Goal: Information Seeking & Learning: Find contact information

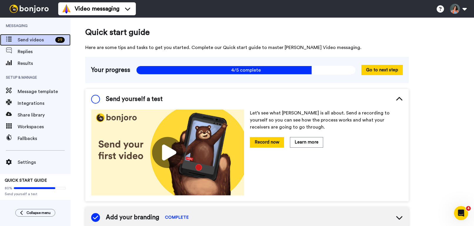
click at [43, 42] on span "Send videos" at bounding box center [35, 39] width 35 height 7
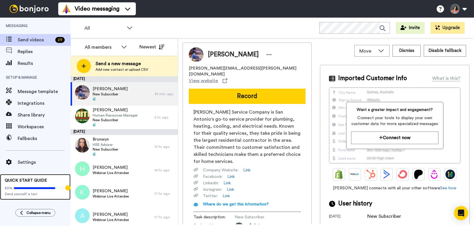
click at [35, 185] on div "80% Send yourself a test" at bounding box center [35, 190] width 61 height 13
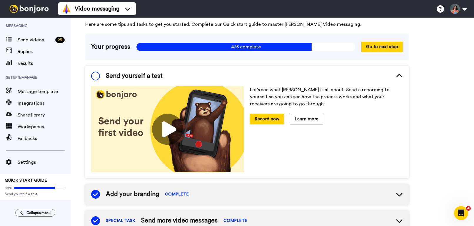
click at [96, 77] on span at bounding box center [95, 76] width 9 height 9
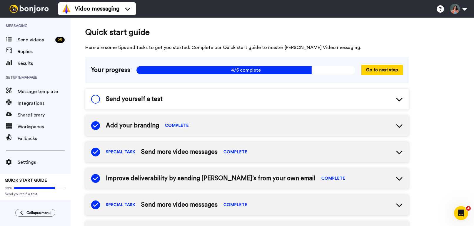
click at [96, 99] on span at bounding box center [95, 99] width 9 height 9
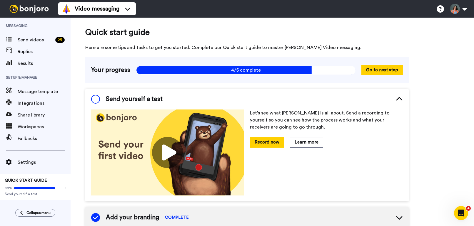
click at [96, 99] on span at bounding box center [95, 99] width 9 height 9
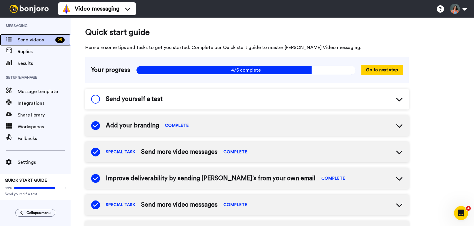
click at [39, 40] on span "Send videos" at bounding box center [35, 39] width 35 height 7
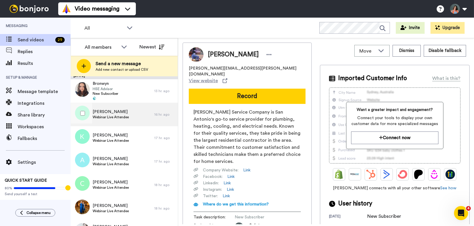
scroll to position [57, 0]
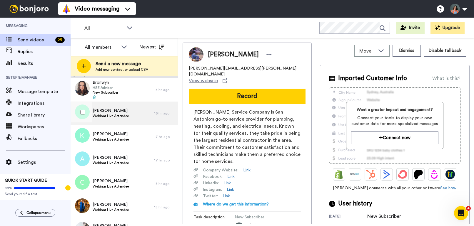
click at [127, 112] on span "[PERSON_NAME]" at bounding box center [111, 111] width 36 height 6
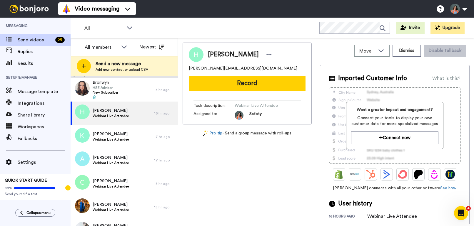
click at [236, 69] on span "[PERSON_NAME][EMAIL_ADDRESS][DOMAIN_NAME]" at bounding box center [243, 69] width 109 height 6
copy span "[PERSON_NAME][EMAIL_ADDRESS][DOMAIN_NAME]"
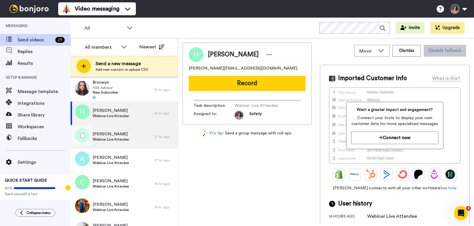
click at [110, 139] on span "Webinar Live Attendee" at bounding box center [111, 139] width 36 height 5
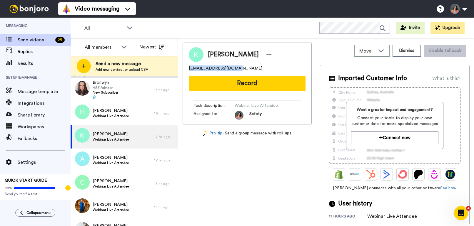
drag, startPoint x: 246, startPoint y: 68, endPoint x: 186, endPoint y: 68, distance: 60.6
click at [186, 68] on div "[PERSON_NAME] [EMAIL_ADDRESS][DOMAIN_NAME] Record Task description : Webinar Li…" at bounding box center [247, 84] width 129 height 82
copy span "[EMAIL_ADDRESS][DOMAIN_NAME]"
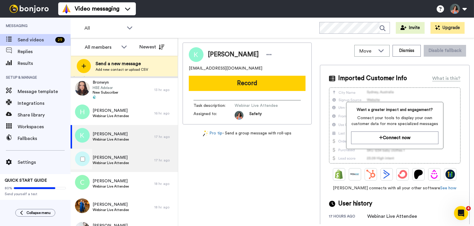
click at [114, 152] on div "[PERSON_NAME] Webinar Live Attendee" at bounding box center [113, 161] width 84 height 24
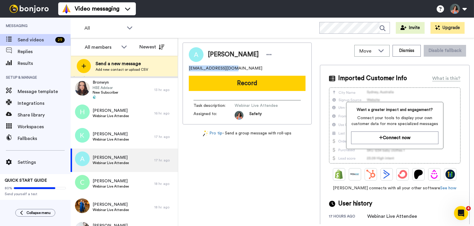
drag, startPoint x: 231, startPoint y: 68, endPoint x: 185, endPoint y: 67, distance: 46.5
click at [185, 67] on div "[PERSON_NAME] [EMAIL_ADDRESS][DOMAIN_NAME] Record Task description : Webinar Li…" at bounding box center [247, 84] width 129 height 82
copy span "[EMAIL_ADDRESS][DOMAIN_NAME]"
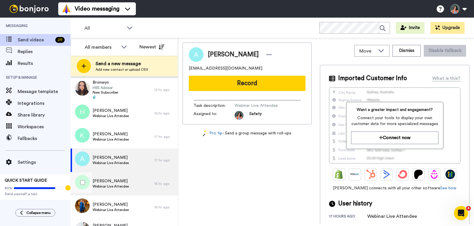
click at [125, 182] on span "[PERSON_NAME]" at bounding box center [111, 182] width 36 height 6
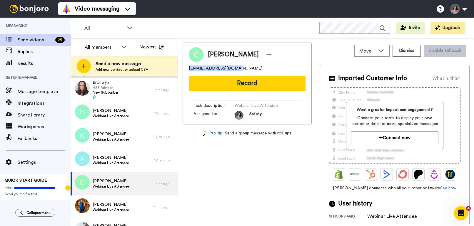
drag, startPoint x: 234, startPoint y: 70, endPoint x: 186, endPoint y: 68, distance: 48.0
click at [186, 68] on div "[PERSON_NAME] [EMAIL_ADDRESS][DOMAIN_NAME] Record Task description : Webinar Li…" at bounding box center [247, 84] width 129 height 82
copy span "[EMAIL_ADDRESS][DOMAIN_NAME]"
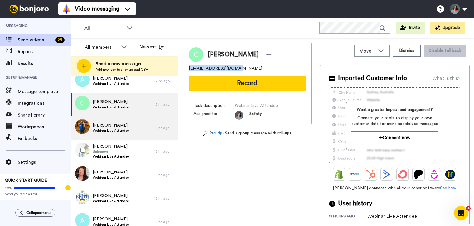
scroll to position [138, 0]
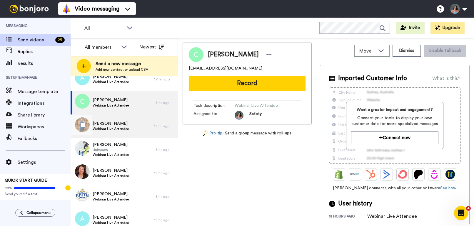
click at [121, 131] on span "Webinar Live Attendee" at bounding box center [111, 129] width 36 height 5
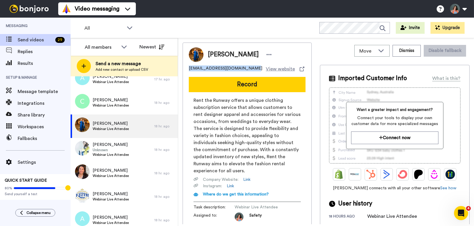
drag, startPoint x: 247, startPoint y: 67, endPoint x: 182, endPoint y: 66, distance: 64.7
click at [182, 66] on div "Move WORKSPACES View all Default Task List + Add a new workspace Dismiss Disabl…" at bounding box center [326, 132] width 296 height 188
copy span "[EMAIL_ADDRESS][DOMAIN_NAME]"
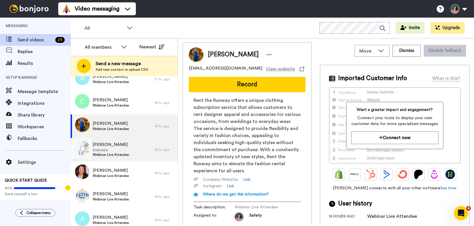
click at [139, 148] on div "[PERSON_NAME] Unknown Webinar Live Attendee" at bounding box center [113, 150] width 84 height 24
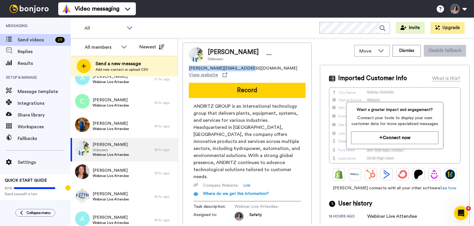
drag, startPoint x: 241, startPoint y: 70, endPoint x: 181, endPoint y: 69, distance: 60.9
click at [181, 69] on div "Move WORKSPACES View all Default Task List + Add a new workspace Dismiss Disabl…" at bounding box center [326, 132] width 296 height 188
copy span "[PERSON_NAME][EMAIL_ADDRESS][DOMAIN_NAME]"
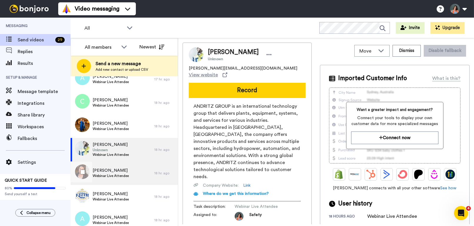
click at [132, 177] on div "[PERSON_NAME] Webinar Live Attendee" at bounding box center [113, 174] width 84 height 24
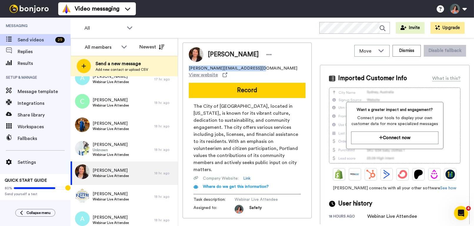
drag, startPoint x: 252, startPoint y: 68, endPoint x: 186, endPoint y: 68, distance: 65.6
click at [186, 68] on div "[PERSON_NAME] [PERSON_NAME][EMAIL_ADDRESS][DOMAIN_NAME] View website Record The…" at bounding box center [247, 131] width 129 height 176
copy span "[PERSON_NAME][EMAIL_ADDRESS][DOMAIN_NAME]"
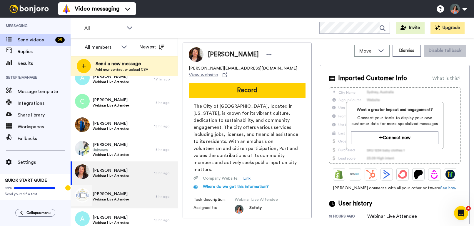
click at [127, 194] on span "[PERSON_NAME]" at bounding box center [111, 194] width 36 height 6
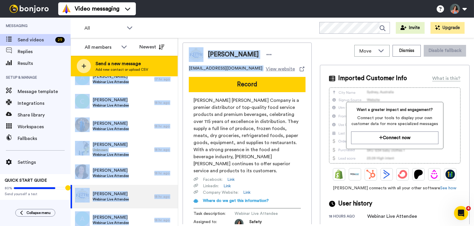
drag, startPoint x: 233, startPoint y: 69, endPoint x: 177, endPoint y: 69, distance: 56.2
click at [177, 69] on div "All members Newest Send a new message Add new contact or upload CSV [DATE] [PER…" at bounding box center [273, 132] width 404 height 188
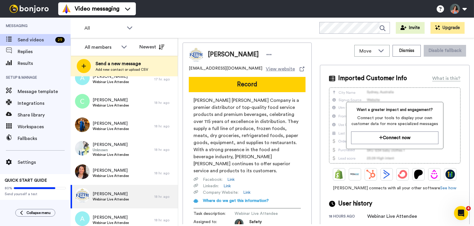
click at [221, 74] on div "[PERSON_NAME] [PERSON_NAME][EMAIL_ADDRESS][DOMAIN_NAME] View website Record [PE…" at bounding box center [247, 138] width 129 height 190
drag, startPoint x: 231, startPoint y: 68, endPoint x: 180, endPoint y: 71, distance: 51.2
click at [180, 71] on div "Move WORKSPACES View all Default Task List + Add a new workspace Dismiss Disabl…" at bounding box center [326, 132] width 296 height 188
copy span "[EMAIL_ADDRESS][DOMAIN_NAME]"
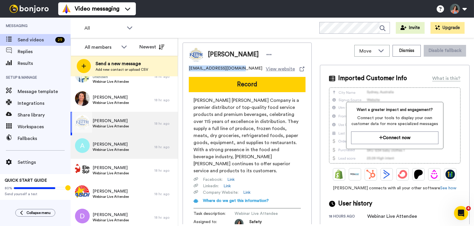
scroll to position [213, 0]
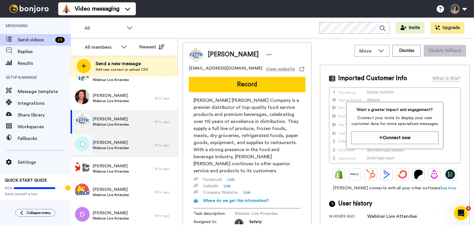
click at [124, 149] on span "Webinar Live Attendee" at bounding box center [111, 148] width 36 height 5
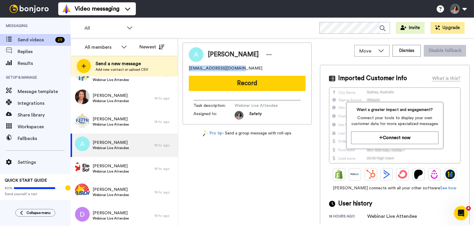
drag, startPoint x: 236, startPoint y: 70, endPoint x: 179, endPoint y: 69, distance: 56.8
click at [179, 69] on div "Move WORKSPACES View all Default Task List + Add a new workspace Dismiss Disabl…" at bounding box center [326, 132] width 296 height 188
copy span "[EMAIL_ADDRESS][DOMAIN_NAME]"
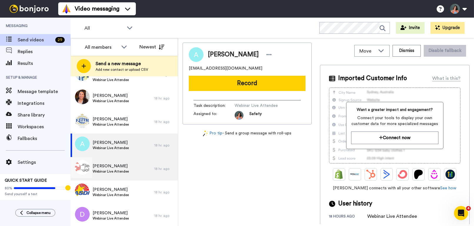
click at [119, 168] on span "[PERSON_NAME]" at bounding box center [111, 167] width 36 height 6
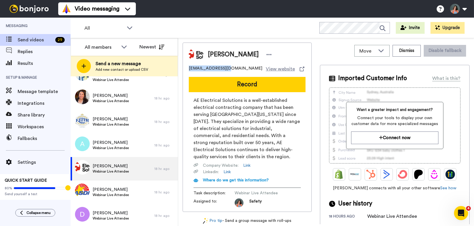
drag, startPoint x: 225, startPoint y: 68, endPoint x: 181, endPoint y: 70, distance: 44.5
click at [181, 70] on div "Move WORKSPACES View all Default Task List + Add a new workspace Dismiss Disabl…" at bounding box center [326, 132] width 296 height 188
copy span "[EMAIL_ADDRESS][DOMAIN_NAME]"
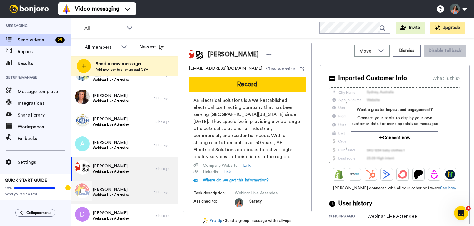
click at [134, 193] on div "[PERSON_NAME] Webinar Live Attendee" at bounding box center [113, 193] width 84 height 24
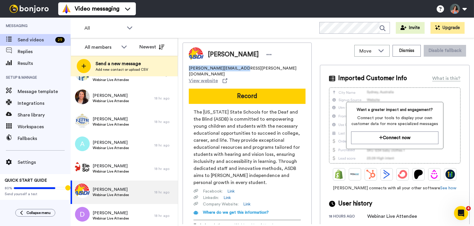
drag, startPoint x: 236, startPoint y: 68, endPoint x: 187, endPoint y: 70, distance: 49.4
click at [187, 70] on div "Randi [EMAIL_ADDRESS][PERSON_NAME][DOMAIN_NAME] View website Record The [US_STA…" at bounding box center [247, 144] width 129 height 202
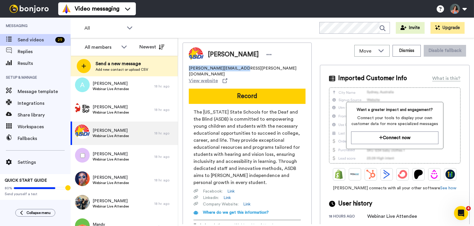
scroll to position [273, 0]
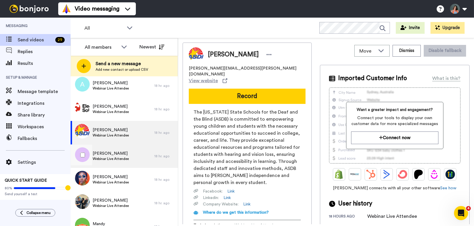
click at [137, 161] on div "[PERSON_NAME] Webinar Live Attendee" at bounding box center [113, 157] width 84 height 24
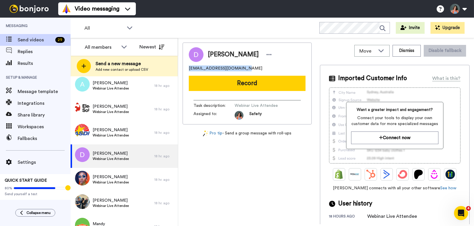
drag, startPoint x: 244, startPoint y: 70, endPoint x: 183, endPoint y: 70, distance: 60.6
click at [183, 70] on div "[PERSON_NAME] [EMAIL_ADDRESS][DOMAIN_NAME] Record Task description : Webinar Li…" at bounding box center [247, 84] width 129 height 82
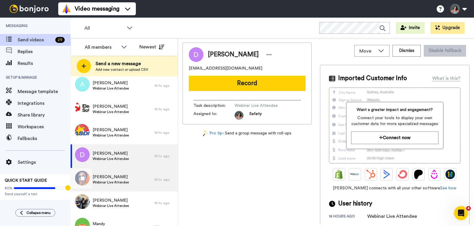
click at [123, 181] on span "Webinar Live Attendee" at bounding box center [111, 182] width 36 height 5
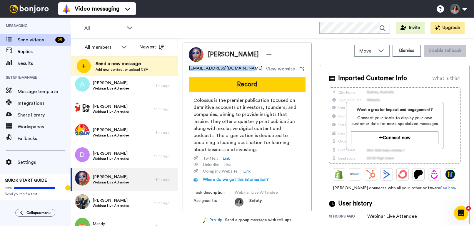
drag, startPoint x: 242, startPoint y: 67, endPoint x: 182, endPoint y: 69, distance: 60.3
click at [182, 69] on div "Move WORKSPACES View all Default Task List + Add a new workspace Dismiss Disabl…" at bounding box center [326, 132] width 296 height 188
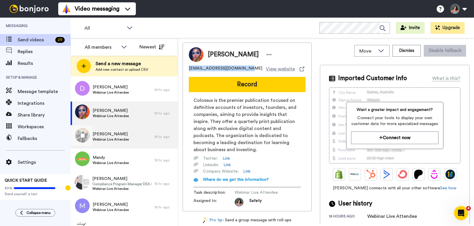
scroll to position [340, 0]
click at [125, 145] on div "Kai Webinar Live Attendee" at bounding box center [113, 137] width 84 height 24
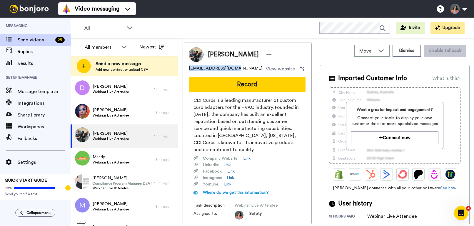
drag, startPoint x: 232, startPoint y: 69, endPoint x: 182, endPoint y: 68, distance: 49.7
click at [182, 68] on div "Move WORKSPACES View all Default Task List + Add a new workspace Dismiss Disabl…" at bounding box center [326, 132] width 296 height 188
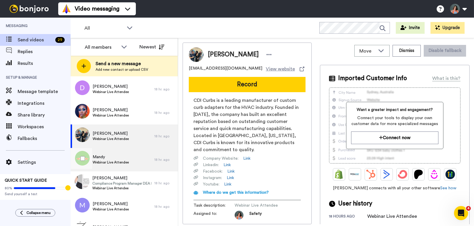
click at [113, 157] on span "Mandy" at bounding box center [111, 157] width 36 height 6
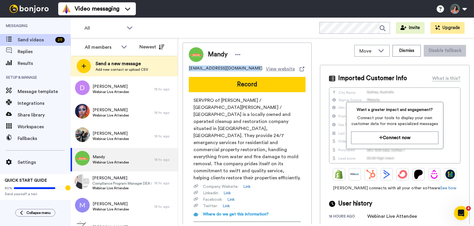
drag, startPoint x: 245, startPoint y: 68, endPoint x: 187, endPoint y: 69, distance: 58.0
click at [187, 69] on div "[PERSON_NAME] [PERSON_NAME][EMAIL_ADDRESS][DOMAIN_NAME] View website Record SER…" at bounding box center [247, 145] width 129 height 204
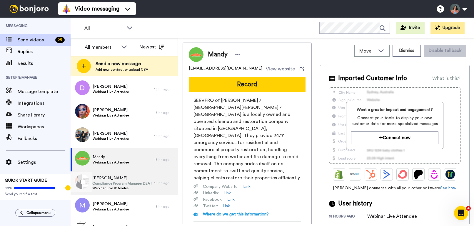
click at [127, 180] on span "[PERSON_NAME]" at bounding box center [121, 179] width 59 height 6
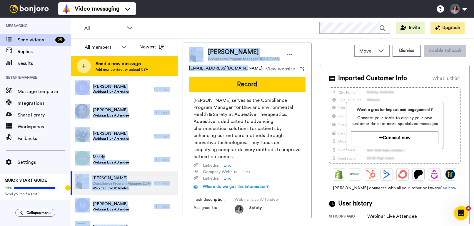
drag, startPoint x: 238, startPoint y: 69, endPoint x: 165, endPoint y: 69, distance: 72.9
click at [165, 69] on div "All members Newest Send a new message Add new contact or upload CSV [DATE] [PER…" at bounding box center [273, 132] width 404 height 188
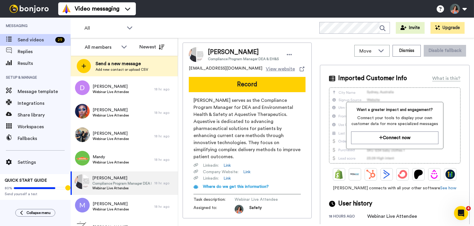
click at [214, 76] on div "[PERSON_NAME] Compliance Program Manager DEA & EH&S [EMAIL_ADDRESS][DOMAIN_NAME…" at bounding box center [247, 131] width 129 height 176
drag, startPoint x: 237, startPoint y: 70, endPoint x: 189, endPoint y: 71, distance: 48.8
click at [189, 71] on span "[EMAIL_ADDRESS][DOMAIN_NAME]" at bounding box center [226, 69] width 74 height 7
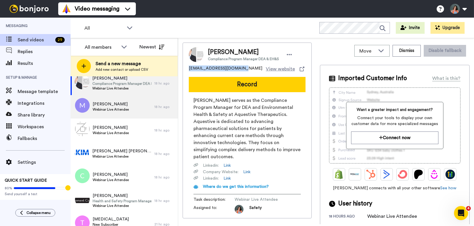
scroll to position [440, 0]
click at [123, 106] on span "[PERSON_NAME]" at bounding box center [111, 104] width 36 height 6
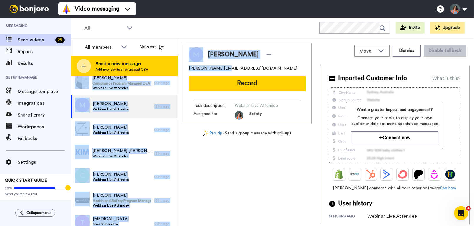
drag, startPoint x: 228, startPoint y: 69, endPoint x: 174, endPoint y: 70, distance: 53.8
click at [174, 70] on div "All members Newest Send a new message Add new contact or upload CSV [DATE] [PER…" at bounding box center [273, 132] width 404 height 188
click at [174, 70] on div "Send a new message Add new contact or upload CSV" at bounding box center [124, 66] width 107 height 21
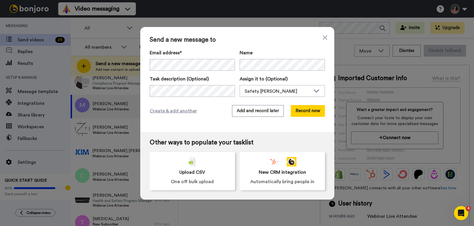
click at [328, 37] on div "Send a new message to Email address* Name Task description (Optional) Assign it…" at bounding box center [237, 79] width 194 height 105
click at [325, 38] on icon at bounding box center [325, 37] width 4 height 4
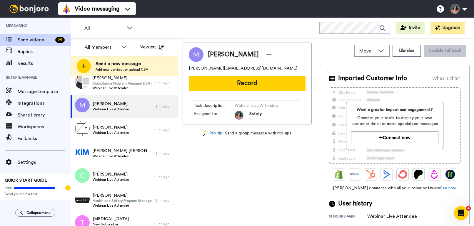
click at [246, 73] on div "Mike [EMAIL_ADDRESS][DOMAIN_NAME] Record Task description : Webinar Live Attend…" at bounding box center [247, 84] width 129 height 82
drag, startPoint x: 228, startPoint y: 70, endPoint x: 186, endPoint y: 71, distance: 41.2
click at [186, 71] on div "Mike [EMAIL_ADDRESS][DOMAIN_NAME] Record Task description : Webinar Live Attend…" at bounding box center [247, 84] width 129 height 82
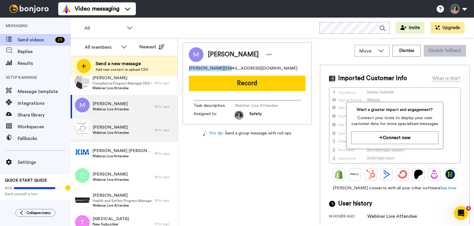
click at [131, 132] on div "[PERSON_NAME] Webinar Live Attendee" at bounding box center [113, 131] width 84 height 24
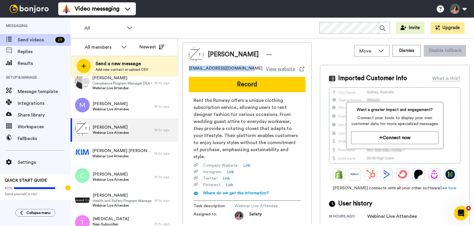
drag, startPoint x: 243, startPoint y: 68, endPoint x: 182, endPoint y: 70, distance: 60.9
click at [182, 70] on div "Move WORKSPACES View all Default Task List + Add a new workspace Dismiss Disabl…" at bounding box center [326, 132] width 296 height 188
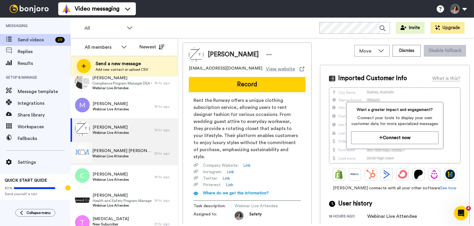
click at [144, 157] on div "[PERSON_NAME] [PERSON_NAME] Webinar Live Attendee" at bounding box center [113, 154] width 84 height 24
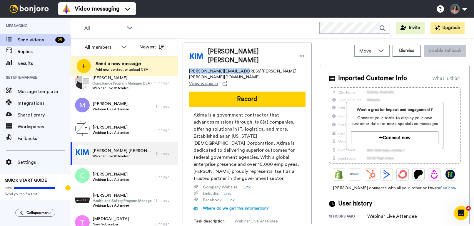
drag, startPoint x: 238, startPoint y: 67, endPoint x: 183, endPoint y: 68, distance: 55.6
click at [183, 68] on div "[PERSON_NAME] Padgett [EMAIL_ADDRESS][PERSON_NAME][PERSON_NAME][DOMAIN_NAME] Vi…" at bounding box center [247, 142] width 129 height 198
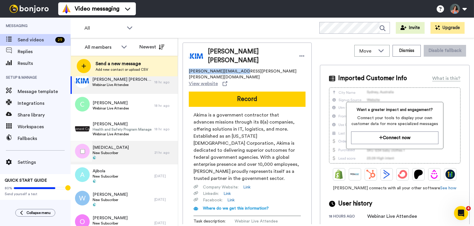
scroll to position [513, 0]
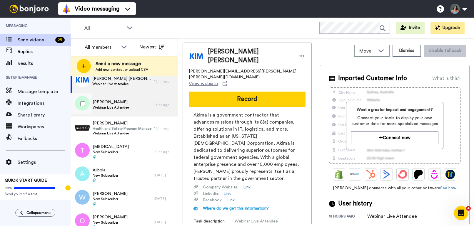
click at [119, 103] on span "[PERSON_NAME]" at bounding box center [111, 102] width 36 height 6
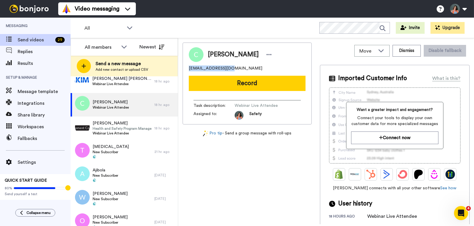
drag, startPoint x: 241, startPoint y: 68, endPoint x: 179, endPoint y: 67, distance: 62.1
click at [179, 67] on div "Move WORKSPACES View all Default Task List + Add a new workspace Dismiss Disabl…" at bounding box center [326, 132] width 296 height 188
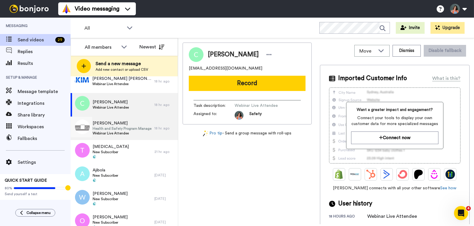
click at [146, 128] on span "Health and Safety Program Manager" at bounding box center [122, 128] width 59 height 5
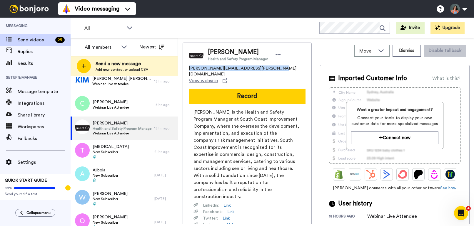
drag, startPoint x: 277, startPoint y: 69, endPoint x: 188, endPoint y: 69, distance: 89.1
click at [184, 70] on div "[PERSON_NAME] Health and Safety Program Manager [PERSON_NAME][EMAIL_ADDRESS][PE…" at bounding box center [247, 157] width 129 height 229
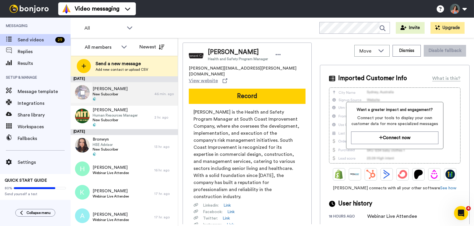
click at [129, 98] on div "[PERSON_NAME] Subscriber" at bounding box center [113, 94] width 84 height 24
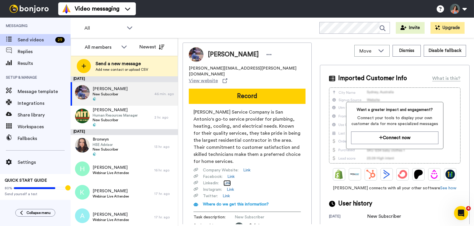
click at [228, 181] on link "Link" at bounding box center [227, 184] width 7 height 6
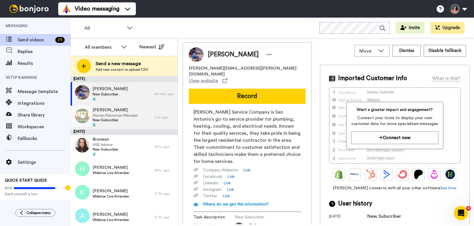
click at [120, 114] on span "Human Resources Manager" at bounding box center [115, 115] width 45 height 5
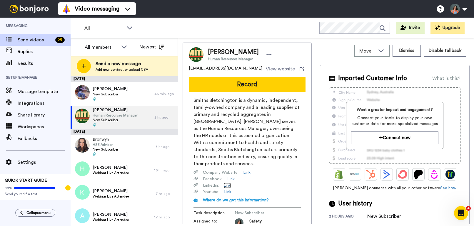
click at [229, 183] on link "Link" at bounding box center [227, 186] width 7 height 6
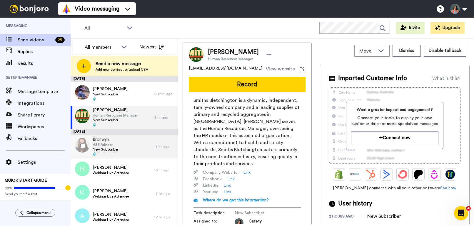
click at [116, 148] on span "New Subscriber" at bounding box center [106, 149] width 26 height 5
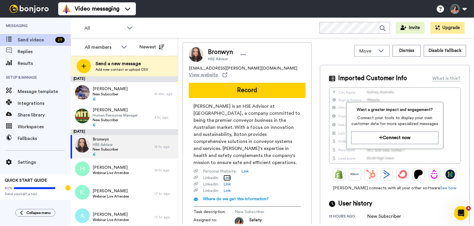
click at [228, 175] on link "Link" at bounding box center [227, 178] width 7 height 6
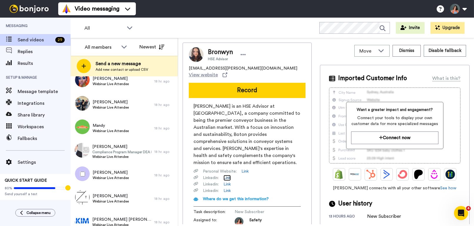
scroll to position [550, 0]
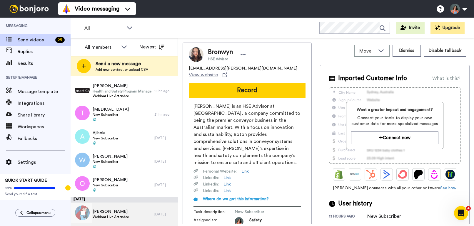
click at [133, 216] on div "Ariel Webinar Live Attendee" at bounding box center [113, 215] width 84 height 24
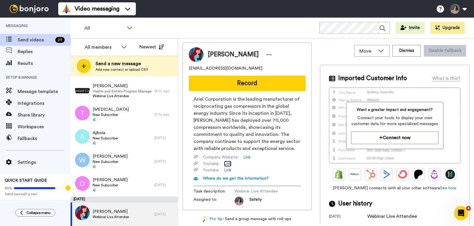
click at [229, 164] on link "Link" at bounding box center [227, 164] width 7 height 6
click at [143, 211] on div "Ariel Webinar Live Attendee" at bounding box center [113, 215] width 84 height 24
click at [410, 55] on button "Dismiss" at bounding box center [407, 51] width 28 height 12
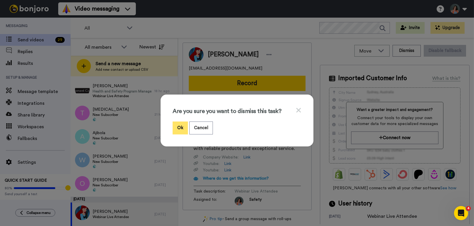
click at [174, 128] on button "Ok" at bounding box center [180, 128] width 15 height 13
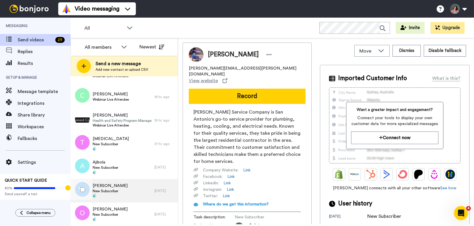
scroll to position [521, 0]
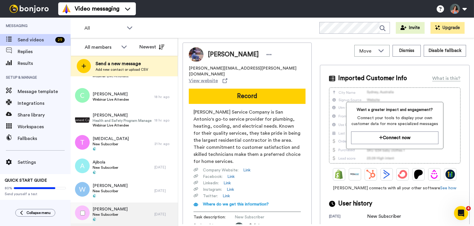
click at [139, 216] on div "[PERSON_NAME] Subscriber" at bounding box center [113, 215] width 84 height 24
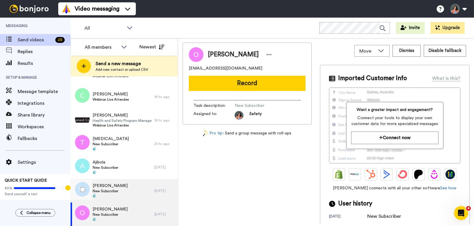
click at [139, 191] on div "[PERSON_NAME] New Subscriber" at bounding box center [113, 191] width 84 height 24
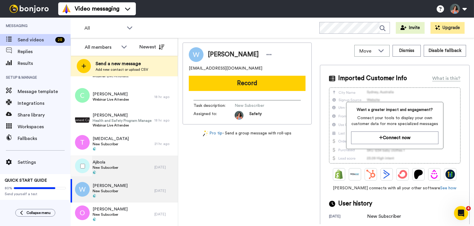
click at [137, 171] on div "Ajibola New Subscriber" at bounding box center [113, 168] width 84 height 24
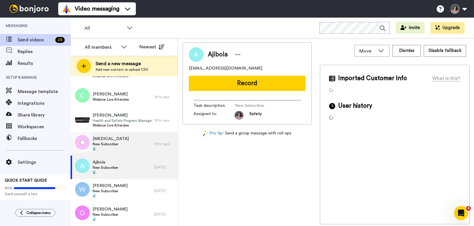
click at [136, 148] on div "[MEDICAL_DATA] New Subscriber" at bounding box center [113, 144] width 84 height 24
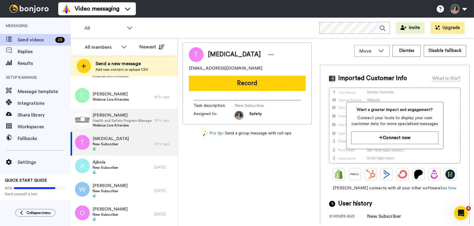
click at [131, 121] on span "Health and Safety Program Manager" at bounding box center [122, 121] width 59 height 5
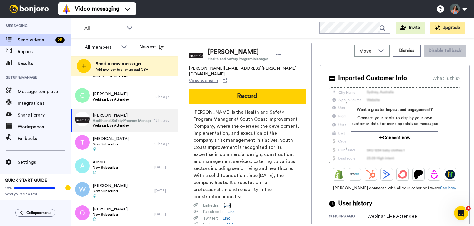
click at [228, 203] on link "Link" at bounding box center [227, 206] width 7 height 6
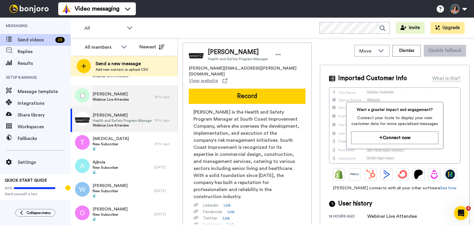
click at [125, 100] on span "Webinar Live Attendee" at bounding box center [111, 99] width 36 height 5
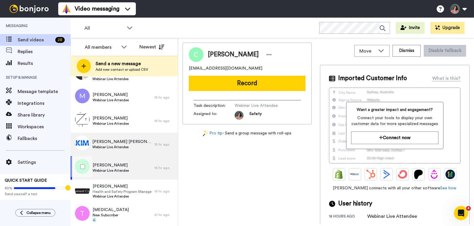
scroll to position [448, 0]
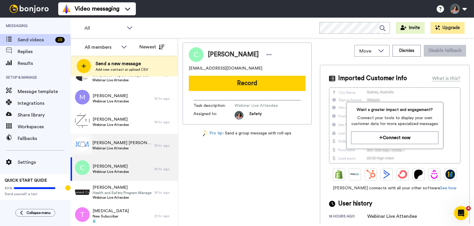
click at [131, 149] on span "Webinar Live Attendee" at bounding box center [121, 148] width 59 height 5
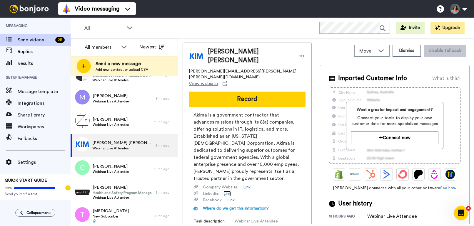
click at [228, 191] on link "Link" at bounding box center [227, 194] width 7 height 6
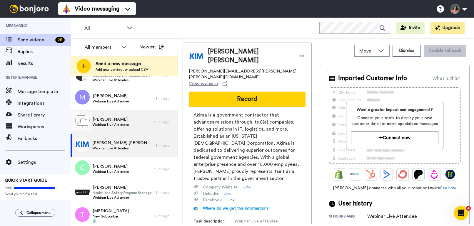
click at [127, 126] on span "Webinar Live Attendee" at bounding box center [111, 125] width 36 height 5
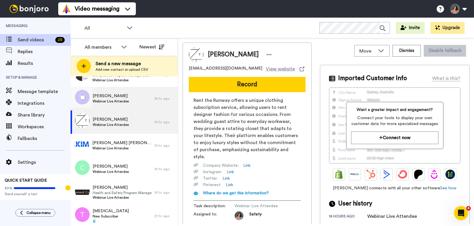
click at [124, 101] on span "Webinar Live Attendee" at bounding box center [111, 101] width 36 height 5
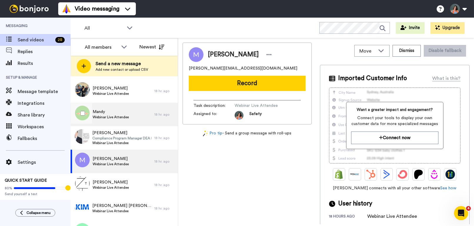
scroll to position [379, 0]
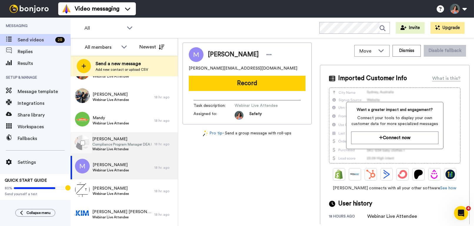
click at [132, 147] on span "Webinar Live Attendee" at bounding box center [121, 149] width 59 height 5
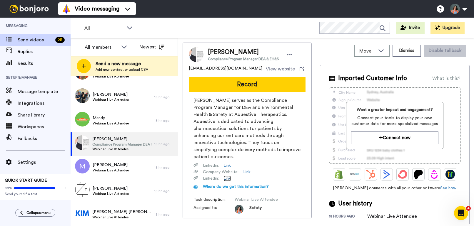
click at [227, 176] on link "Link" at bounding box center [227, 179] width 7 height 6
click at [229, 163] on link "Link" at bounding box center [227, 166] width 7 height 6
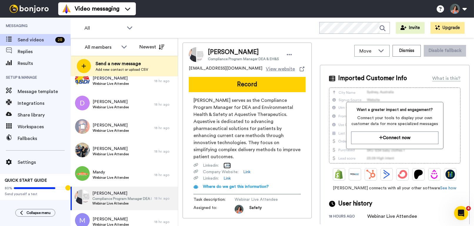
scroll to position [323, 0]
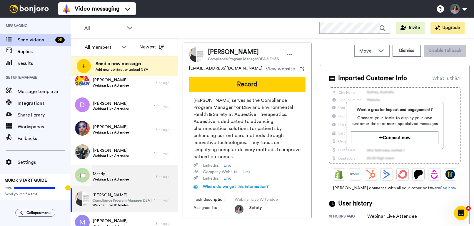
click at [129, 179] on span "Webinar Live Attendee" at bounding box center [111, 179] width 36 height 5
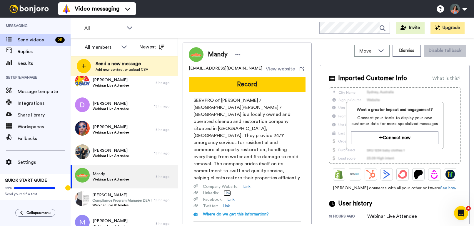
click at [227, 191] on link "Link" at bounding box center [227, 194] width 7 height 6
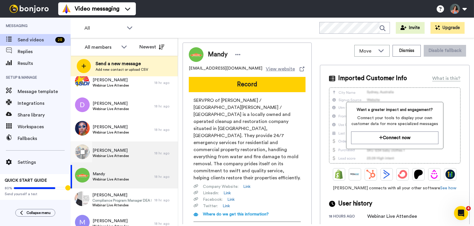
click at [112, 153] on span "[PERSON_NAME]" at bounding box center [111, 151] width 36 height 6
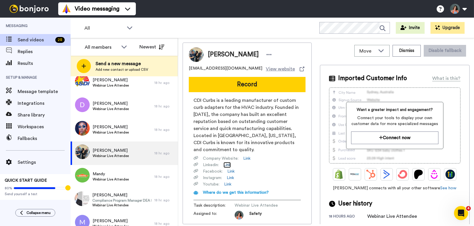
click at [229, 162] on link "Link" at bounding box center [227, 165] width 7 height 6
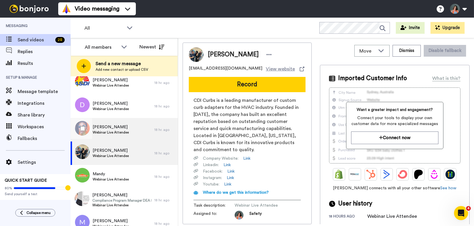
click at [127, 132] on span "Webinar Live Attendee" at bounding box center [111, 132] width 36 height 5
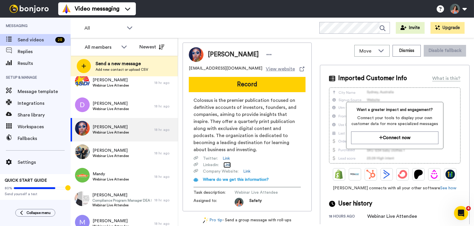
click at [231, 166] on link "Link" at bounding box center [227, 165] width 7 height 6
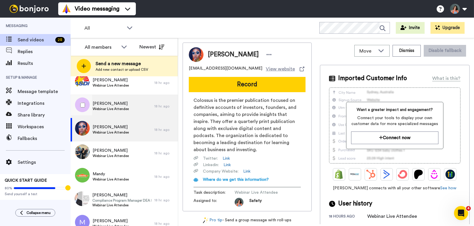
click at [111, 108] on span "Webinar Live Attendee" at bounding box center [111, 109] width 36 height 5
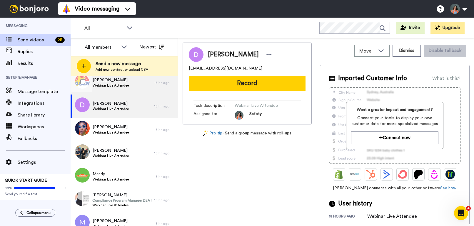
click at [113, 88] on div "[PERSON_NAME] Webinar Live Attendee" at bounding box center [111, 82] width 36 height 11
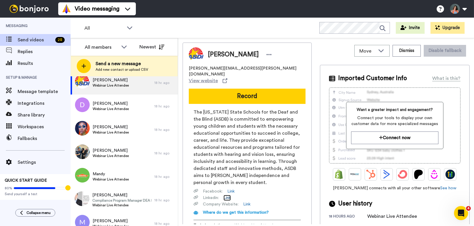
click at [229, 195] on link "Link" at bounding box center [227, 198] width 7 height 6
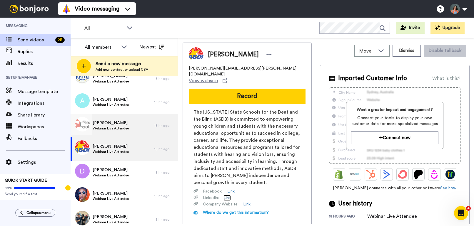
scroll to position [256, 0]
click at [113, 124] on span "[PERSON_NAME]" at bounding box center [111, 124] width 36 height 6
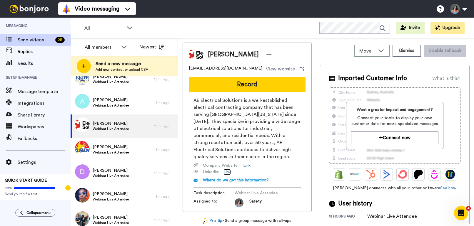
click at [226, 173] on link "Link" at bounding box center [227, 172] width 7 height 6
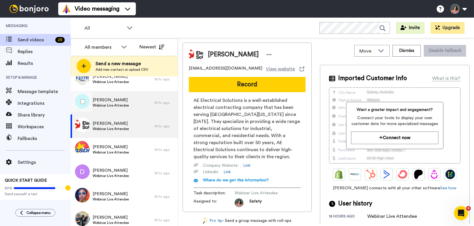
click at [122, 108] on span "Webinar Live Attendee" at bounding box center [111, 105] width 36 height 5
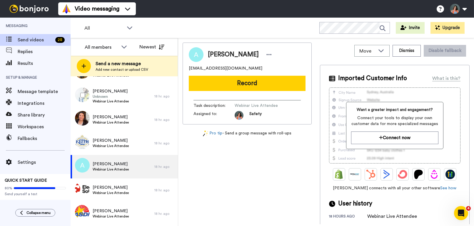
scroll to position [187, 0]
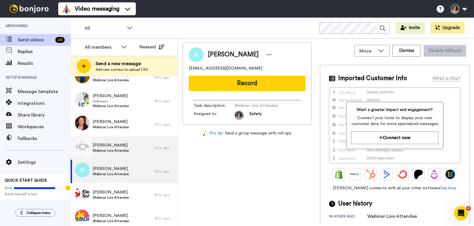
click at [122, 153] on span "Webinar Live Attendee" at bounding box center [111, 151] width 36 height 5
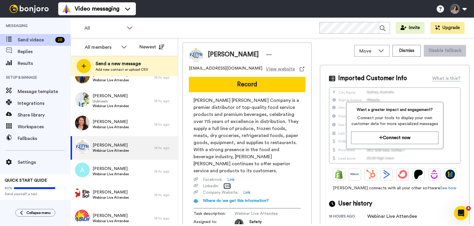
click at [228, 184] on link "Link" at bounding box center [227, 187] width 7 height 6
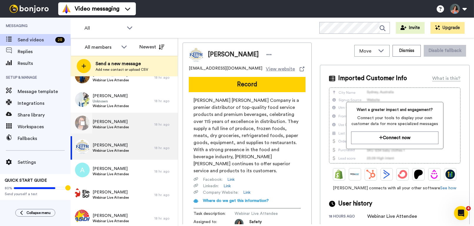
click at [109, 124] on span "[PERSON_NAME]" at bounding box center [111, 122] width 36 height 6
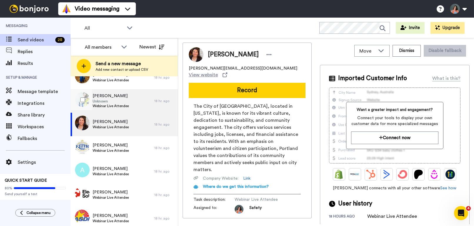
click at [115, 100] on span "Unknown" at bounding box center [111, 101] width 36 height 5
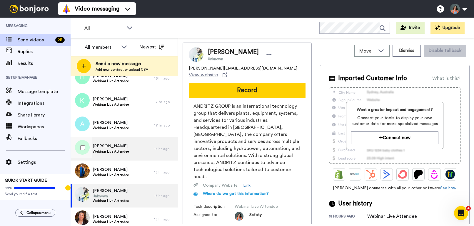
scroll to position [91, 0]
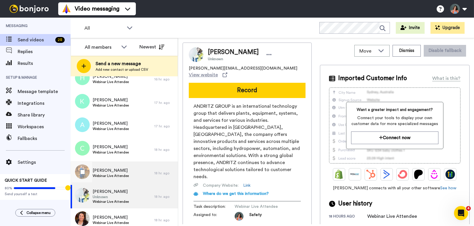
click at [120, 170] on span "[PERSON_NAME]" at bounding box center [111, 171] width 36 height 6
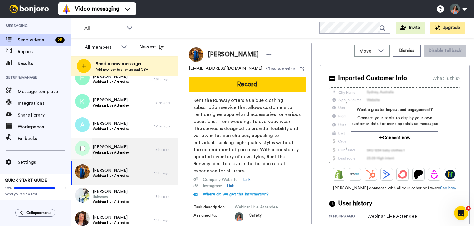
click at [134, 156] on div "Charlie Webinar Live Attendee" at bounding box center [113, 150] width 84 height 24
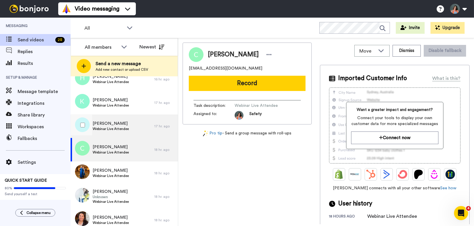
click at [130, 131] on div "[PERSON_NAME] Webinar Live Attendee" at bounding box center [113, 127] width 84 height 24
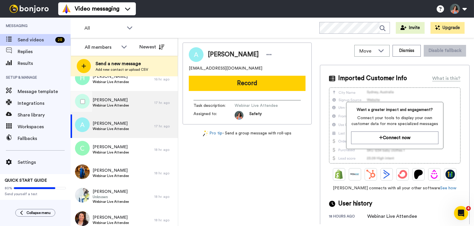
click at [126, 105] on span "Webinar Live Attendee" at bounding box center [111, 105] width 36 height 5
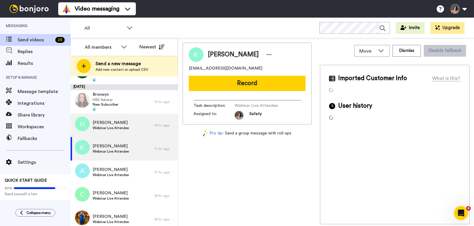
scroll to position [44, 0]
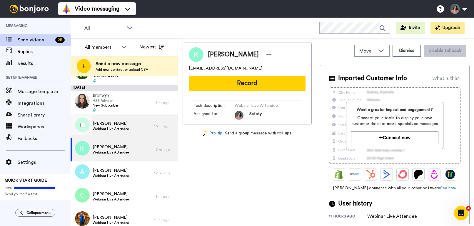
click at [127, 130] on span "Webinar Live Attendee" at bounding box center [111, 129] width 36 height 5
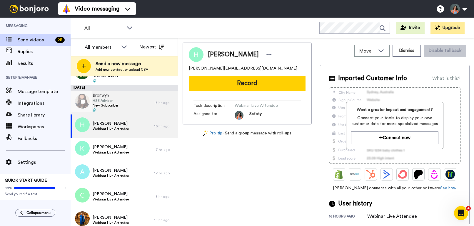
click at [122, 97] on div "Bronwyn HSE Advisor New Subscriber" at bounding box center [113, 103] width 84 height 24
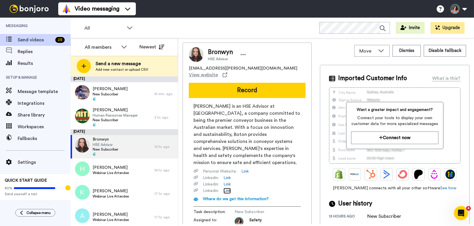
click at [229, 188] on link "Link" at bounding box center [227, 191] width 7 height 6
click at [230, 182] on link "Link" at bounding box center [227, 185] width 7 height 6
click at [230, 175] on link "Link" at bounding box center [227, 178] width 7 height 6
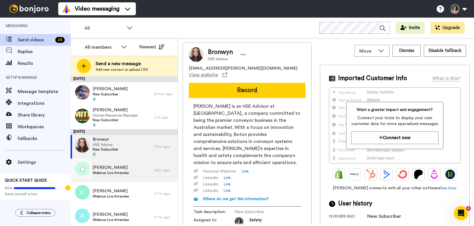
click at [133, 171] on div "[PERSON_NAME] Webinar Live Attendee" at bounding box center [113, 171] width 84 height 24
